Goal: Check status: Check status

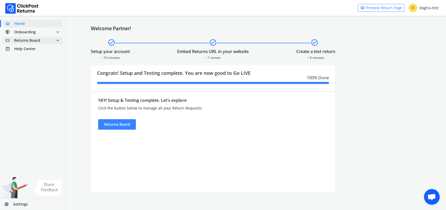
click at [23, 41] on span "Returns Board" at bounding box center [27, 40] width 26 height 5
click at [24, 50] on link "done Self shipped orders" at bounding box center [35, 49] width 65 height 7
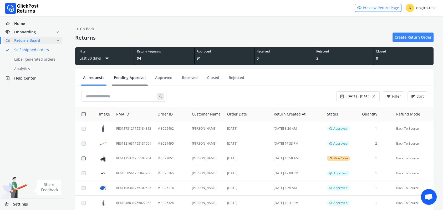
click at [125, 75] on link "Pending Approval" at bounding box center [130, 79] width 36 height 9
